Goal: Information Seeking & Learning: Check status

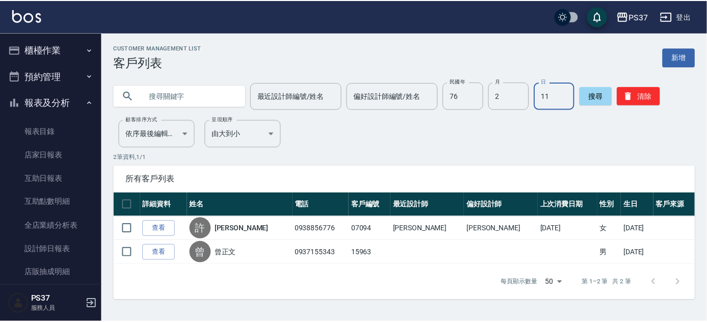
scroll to position [92, 0]
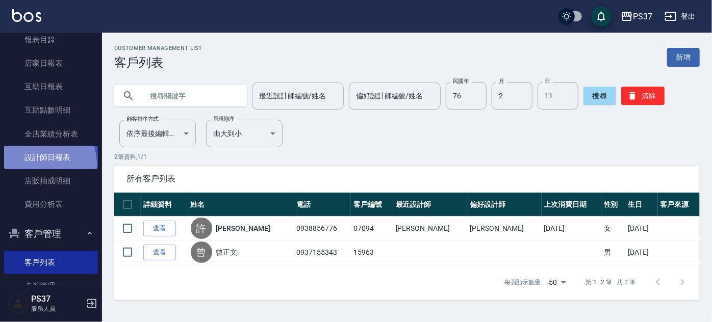
click at [35, 164] on link "設計師日報表" at bounding box center [51, 157] width 94 height 23
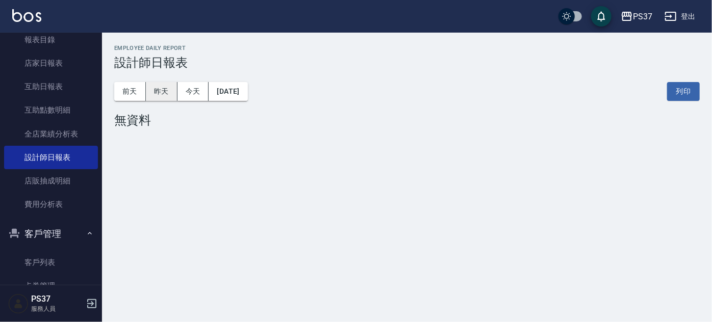
click at [166, 91] on button "昨天" at bounding box center [162, 91] width 32 height 19
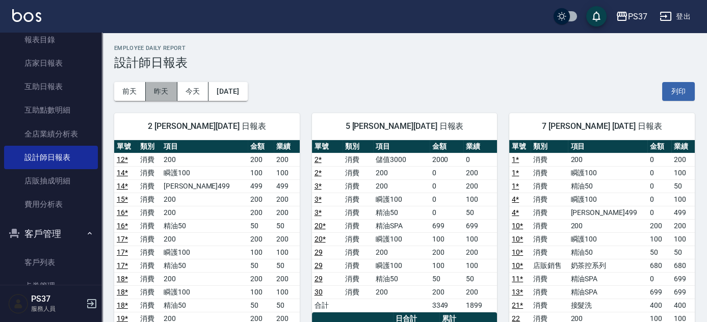
click at [159, 97] on button "昨天" at bounding box center [162, 91] width 32 height 19
drag, startPoint x: 149, startPoint y: 90, endPoint x: 142, endPoint y: 90, distance: 7.6
click at [150, 90] on button "昨天" at bounding box center [162, 91] width 32 height 19
click at [137, 91] on button "前天" at bounding box center [130, 91] width 32 height 19
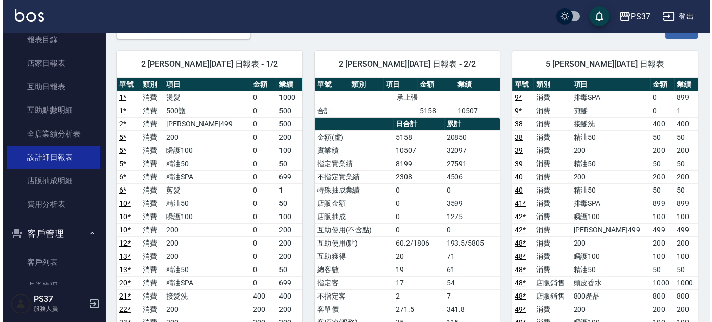
scroll to position [46, 0]
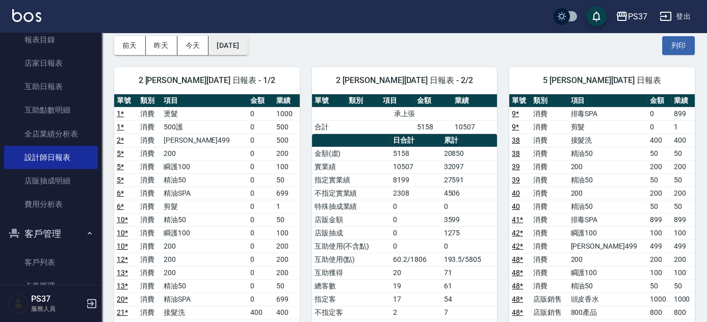
click at [247, 39] on button "[DATE]" at bounding box center [227, 45] width 39 height 19
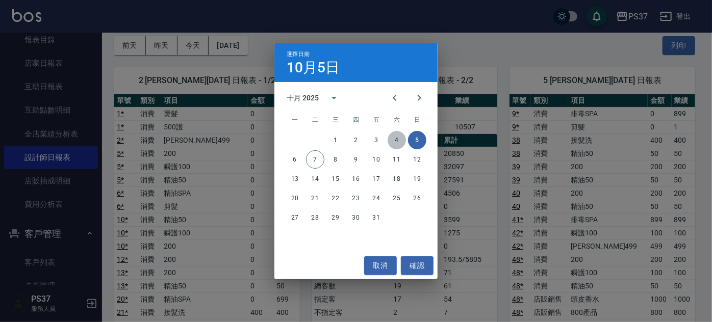
click at [390, 139] on button "4" at bounding box center [396, 140] width 18 height 18
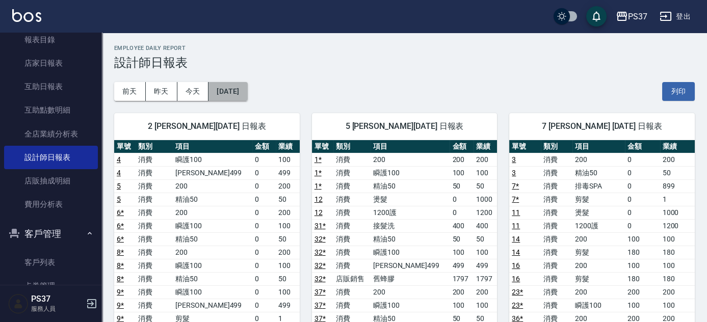
click at [224, 98] on button "[DATE]" at bounding box center [227, 91] width 39 height 19
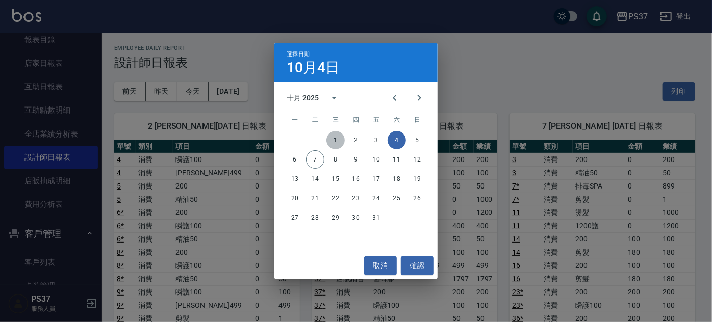
click at [335, 140] on button "1" at bounding box center [335, 140] width 18 height 18
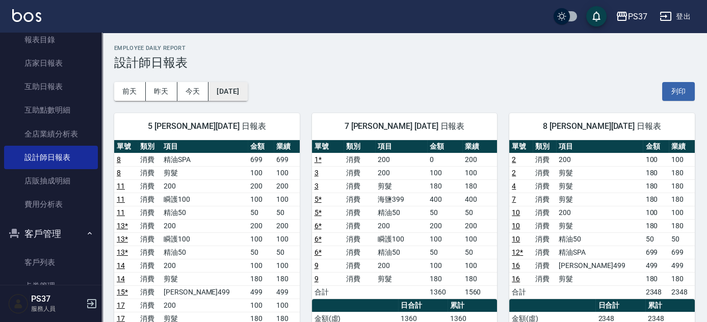
click at [247, 90] on button "[DATE]" at bounding box center [227, 91] width 39 height 19
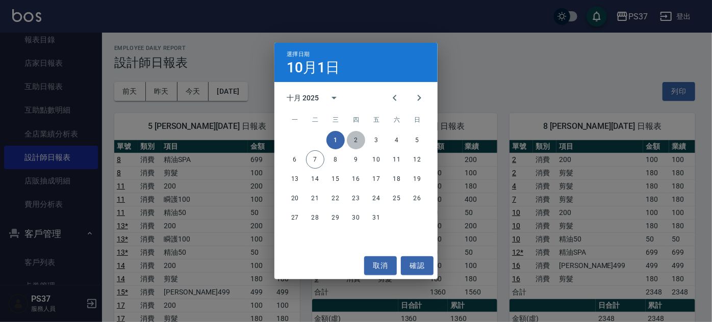
click at [352, 134] on button "2" at bounding box center [356, 140] width 18 height 18
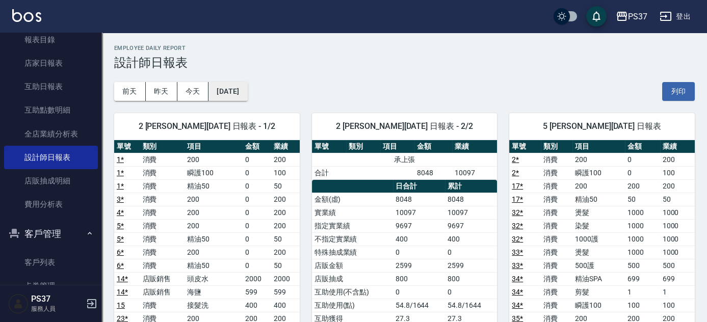
click at [226, 84] on button "[DATE]" at bounding box center [227, 91] width 39 height 19
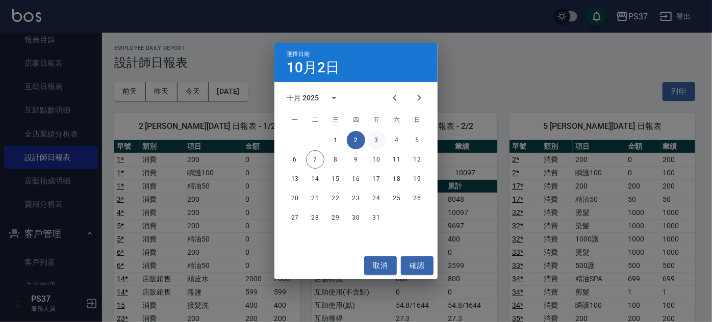
click at [374, 137] on button "3" at bounding box center [376, 140] width 18 height 18
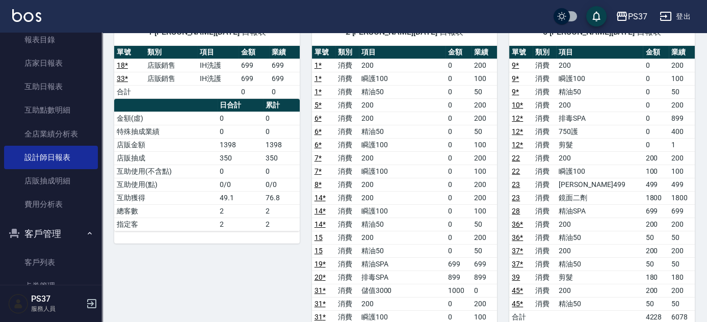
scroll to position [46, 0]
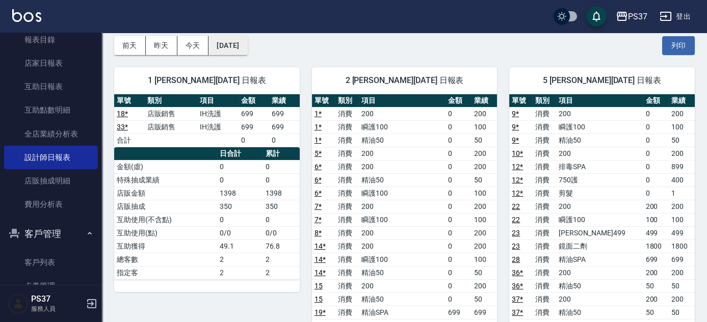
click at [212, 50] on button "[DATE]" at bounding box center [227, 45] width 39 height 19
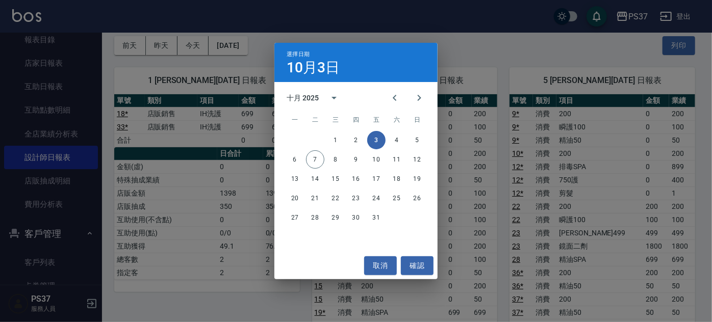
click at [155, 46] on div "選擇日期 [DATE] 十月 2025 一 二 三 四 五 六 日 1 2 3 4 5 6 7 8 9 10 11 12 13 14 15 16 17 18 …" at bounding box center [356, 161] width 712 height 322
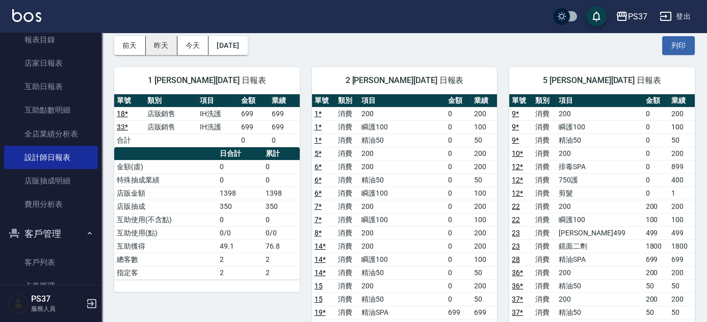
click at [163, 41] on button "昨天" at bounding box center [162, 45] width 32 height 19
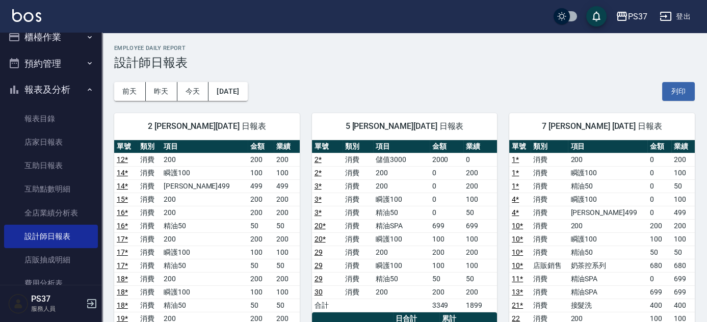
scroll to position [4, 0]
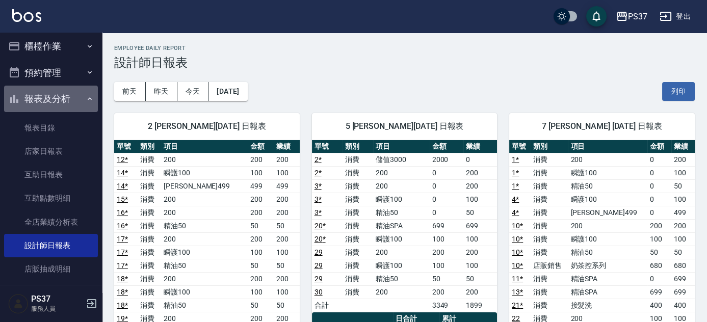
click at [79, 96] on button "報表及分析" at bounding box center [51, 99] width 94 height 27
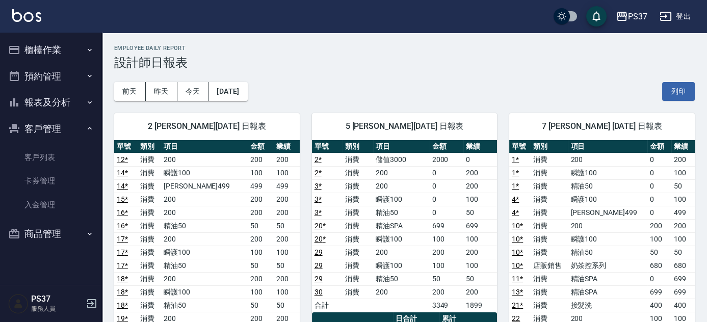
scroll to position [0, 0]
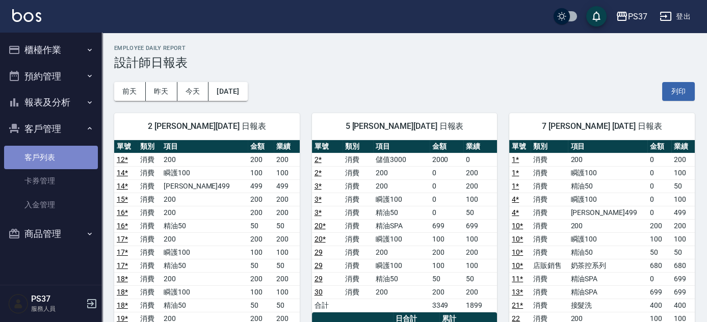
click at [83, 155] on link "客戶列表" at bounding box center [51, 157] width 94 height 23
